Goal: Information Seeking & Learning: Learn about a topic

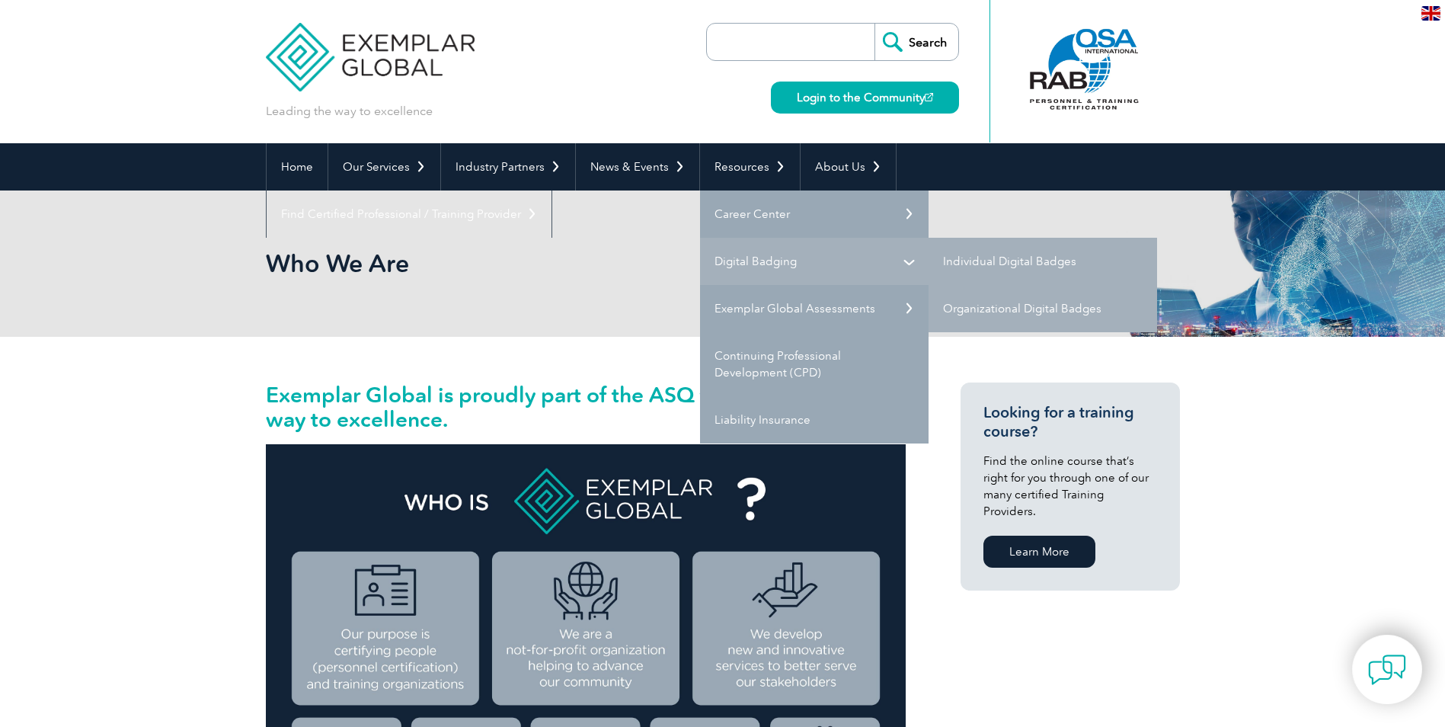
click at [765, 261] on link "Digital Badging" at bounding box center [814, 261] width 229 height 47
click at [1042, 255] on link "Individual Digital Badges" at bounding box center [1043, 261] width 229 height 47
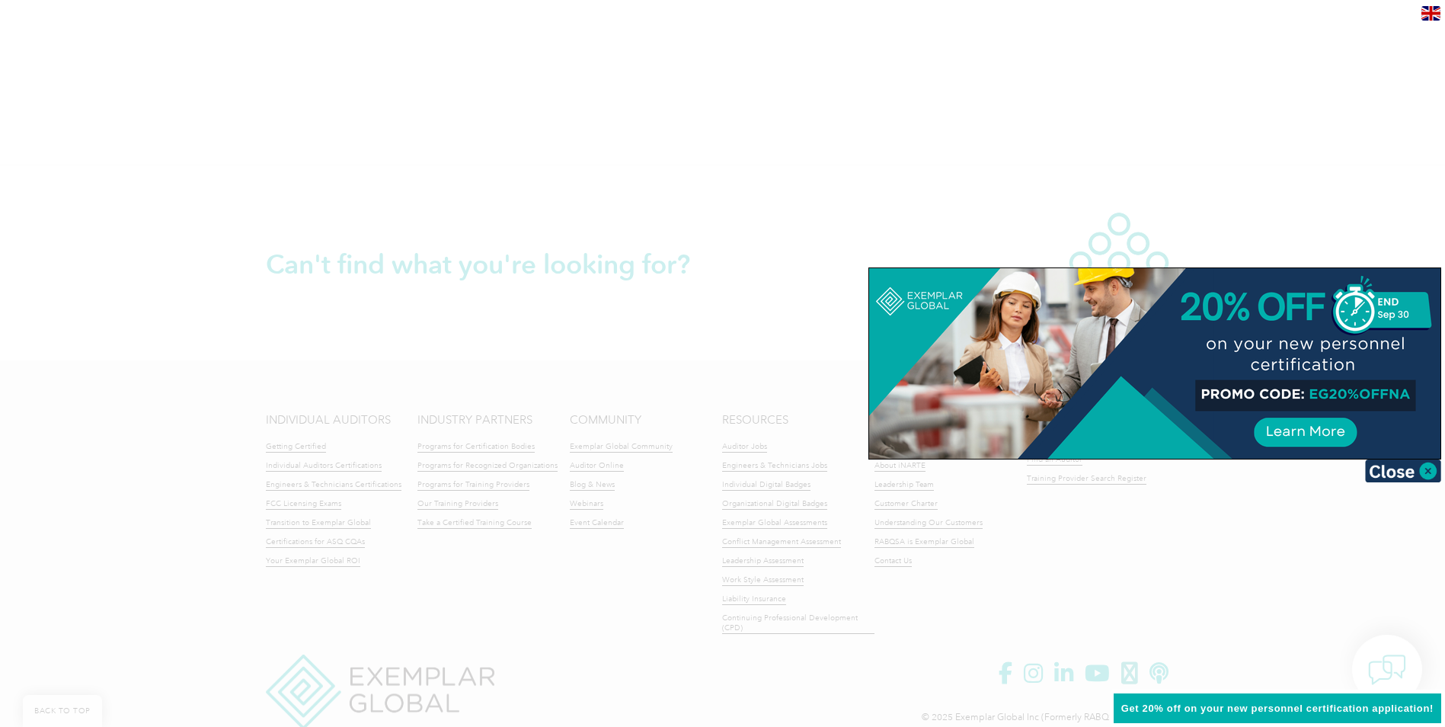
scroll to position [3068, 0]
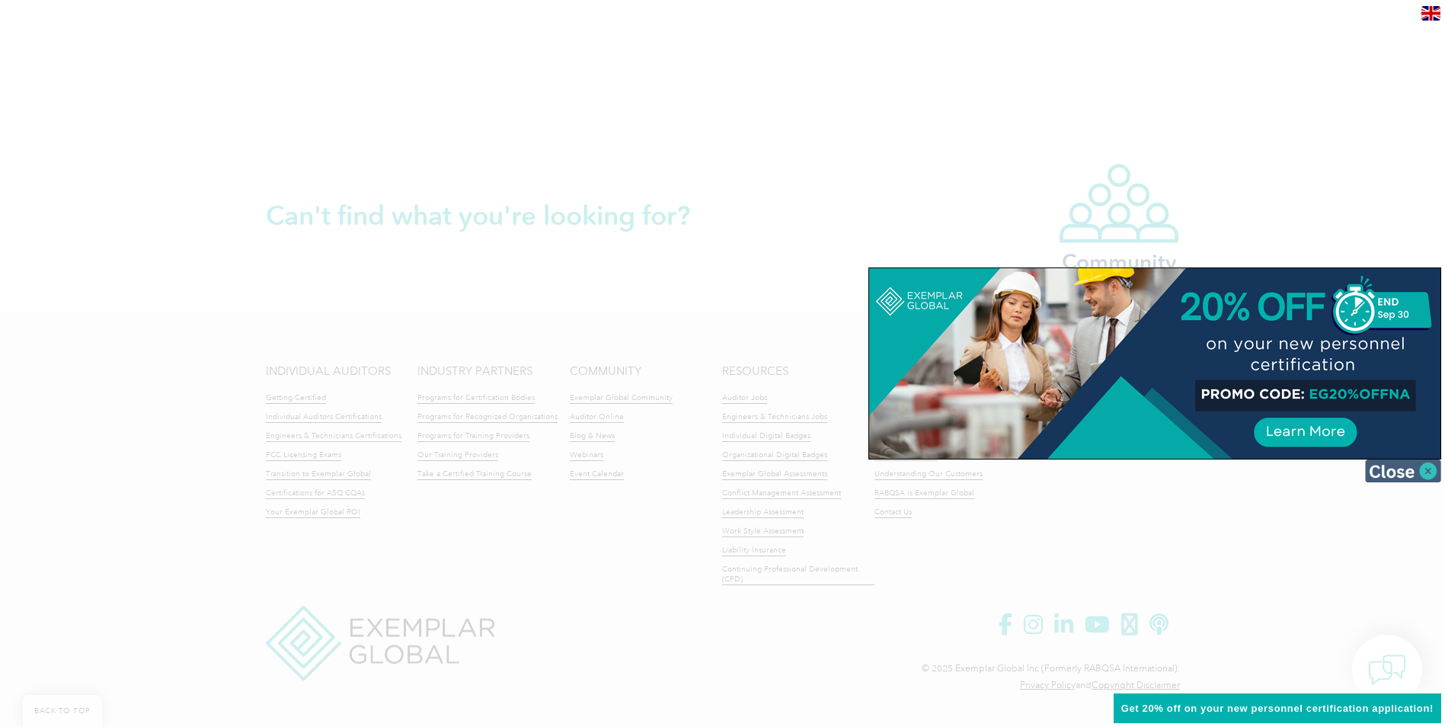
click at [1422, 465] on img at bounding box center [1403, 470] width 76 height 23
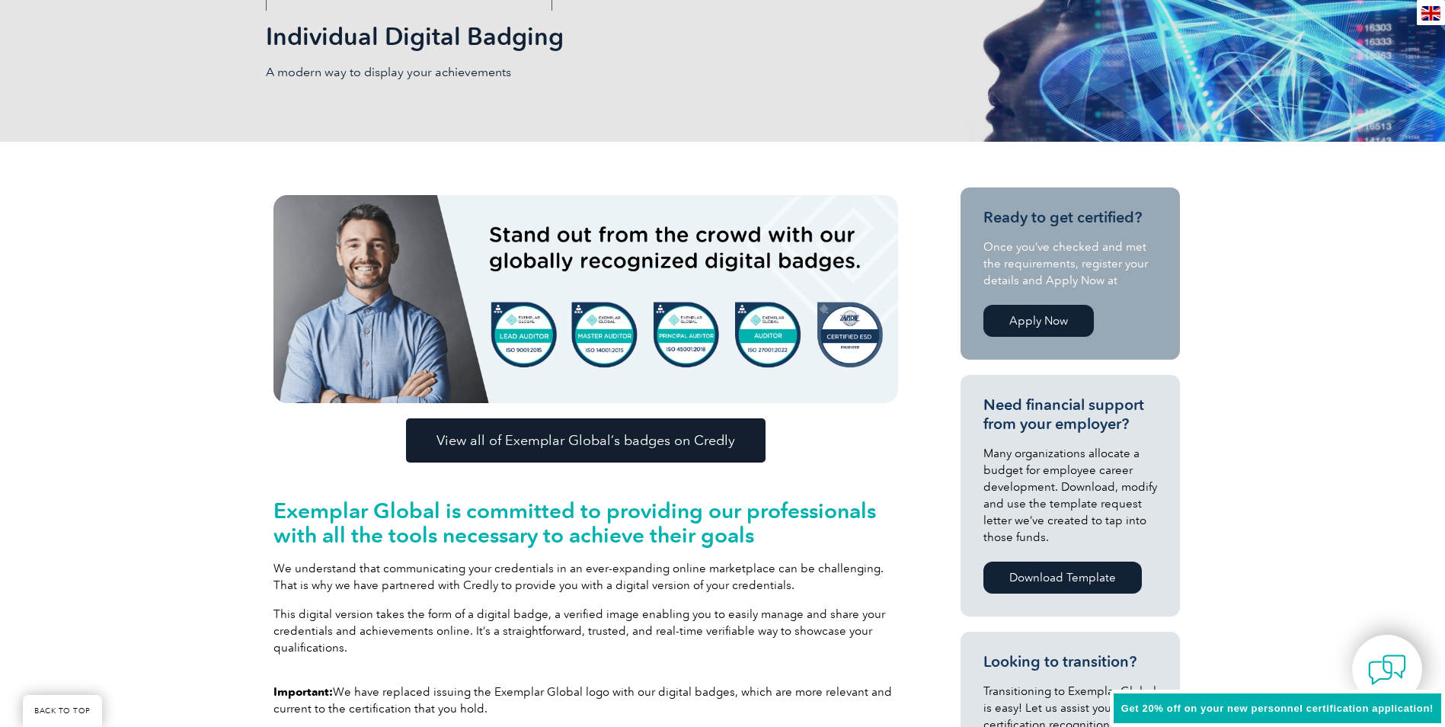
scroll to position [229, 0]
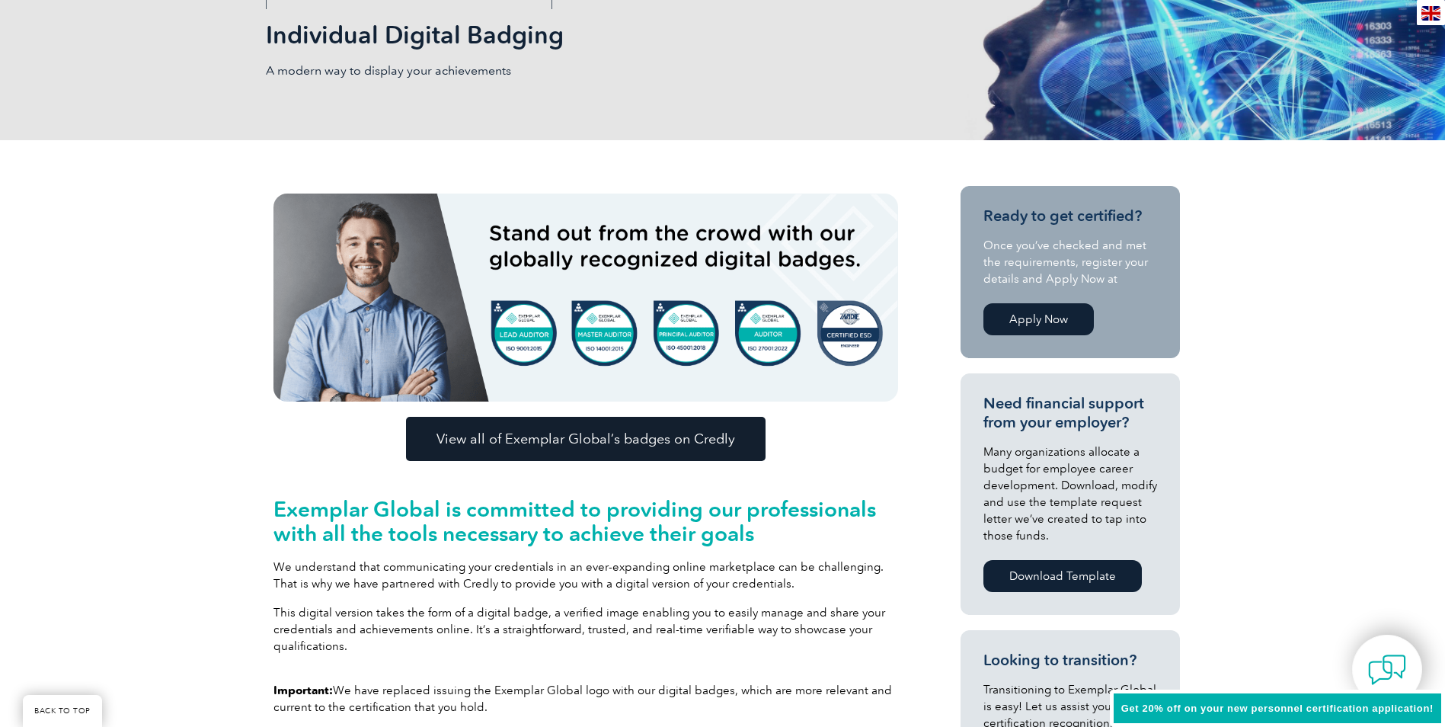
click at [706, 327] on img at bounding box center [585, 297] width 625 height 208
click at [644, 420] on link "View all of Exemplar Global’s badges on Credly" at bounding box center [586, 439] width 360 height 44
